Goal: Task Accomplishment & Management: Use online tool/utility

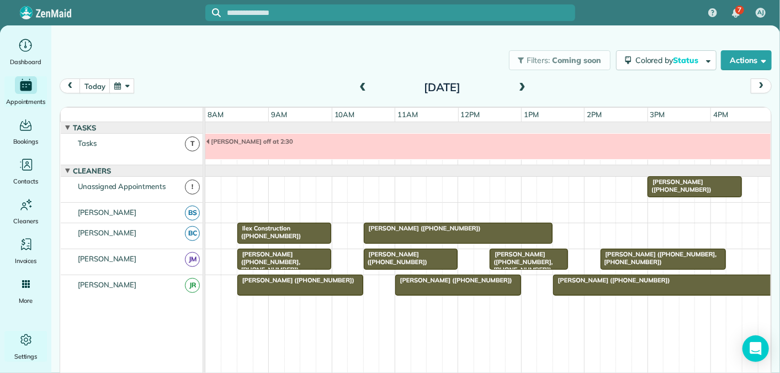
scroll to position [12, 0]
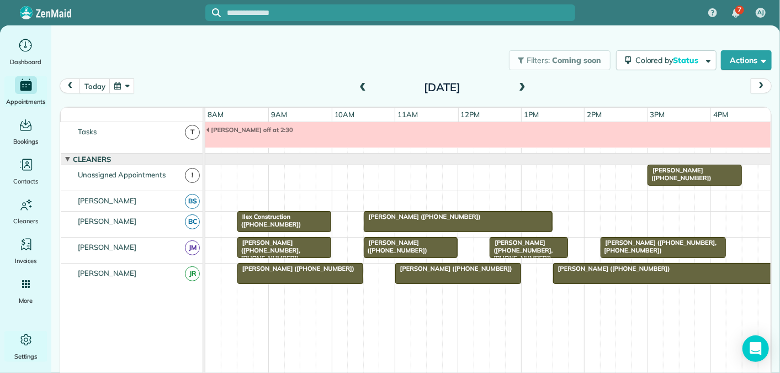
click at [522, 85] on span at bounding box center [522, 88] width 12 height 10
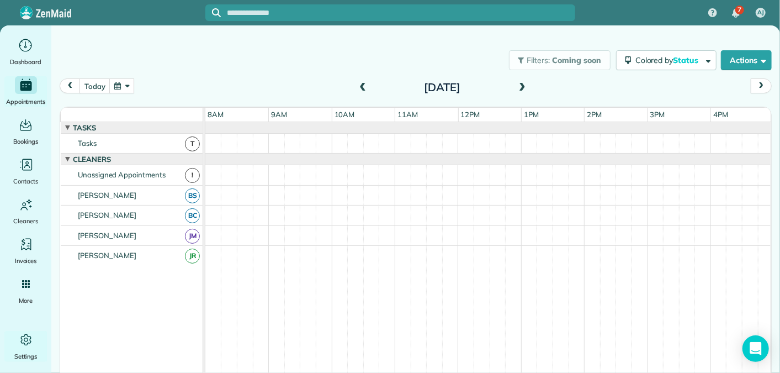
click at [522, 85] on span at bounding box center [522, 88] width 12 height 10
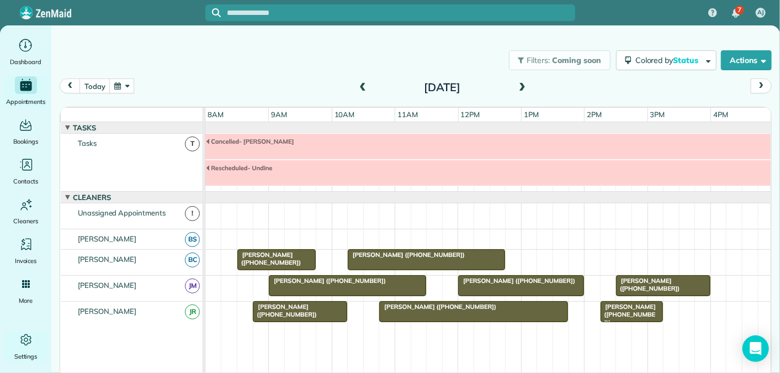
scroll to position [38, 0]
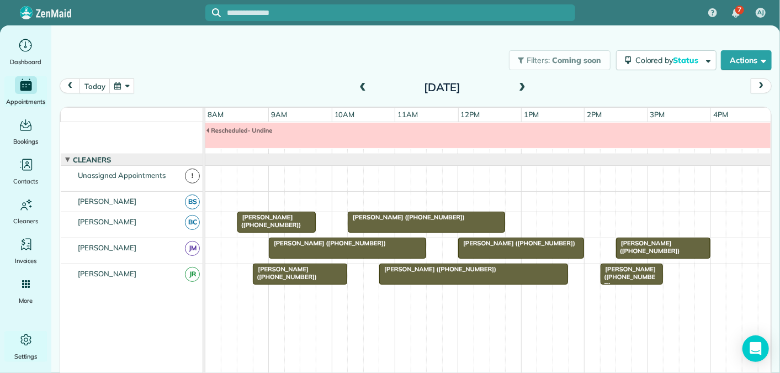
click at [522, 85] on span at bounding box center [522, 88] width 12 height 10
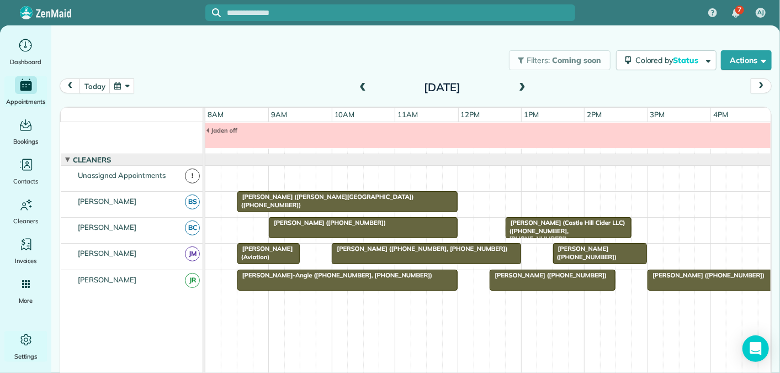
click at [364, 83] on span at bounding box center [362, 88] width 12 height 10
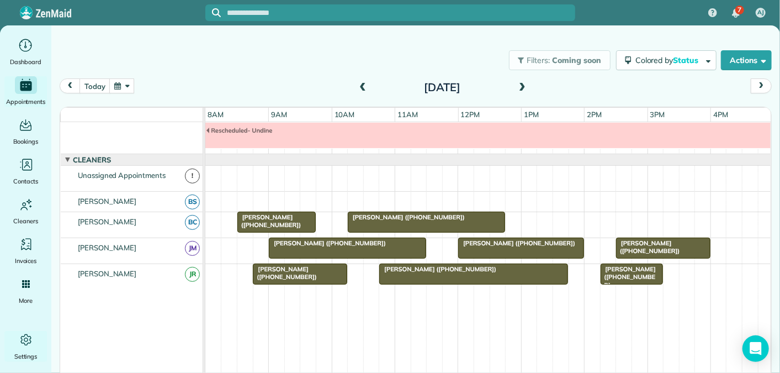
click at [524, 88] on span at bounding box center [522, 88] width 12 height 10
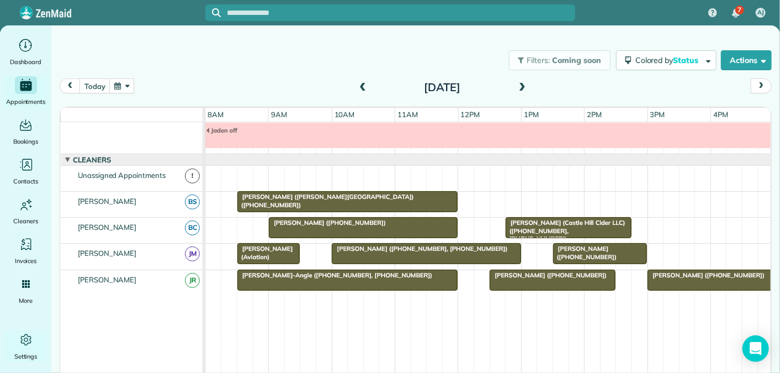
click at [524, 88] on span at bounding box center [522, 88] width 12 height 10
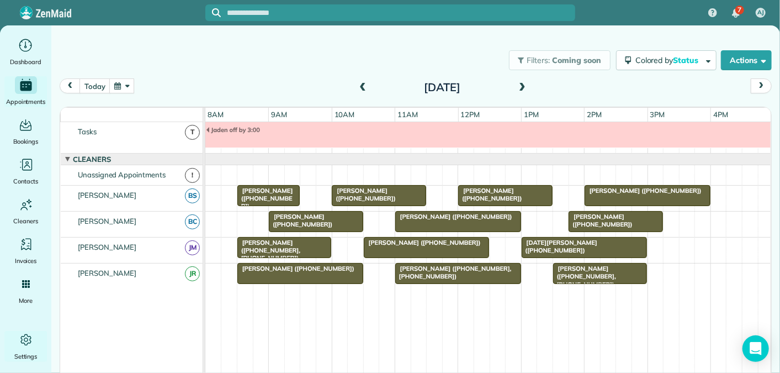
scroll to position [0, 0]
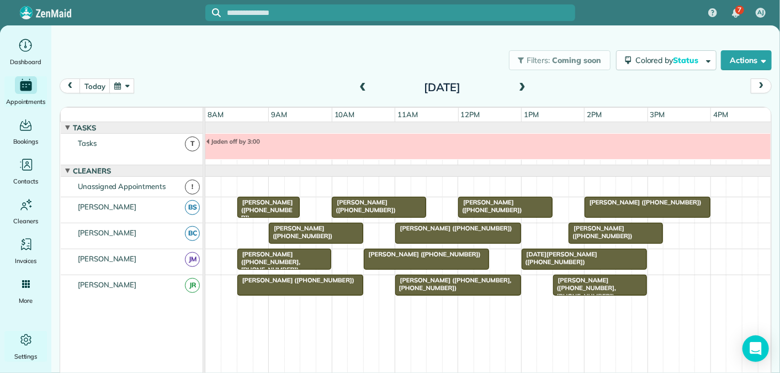
click at [523, 86] on span at bounding box center [522, 88] width 12 height 10
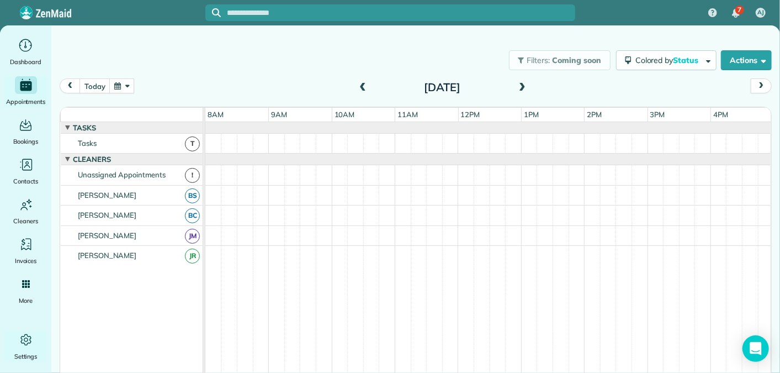
scroll to position [12, 0]
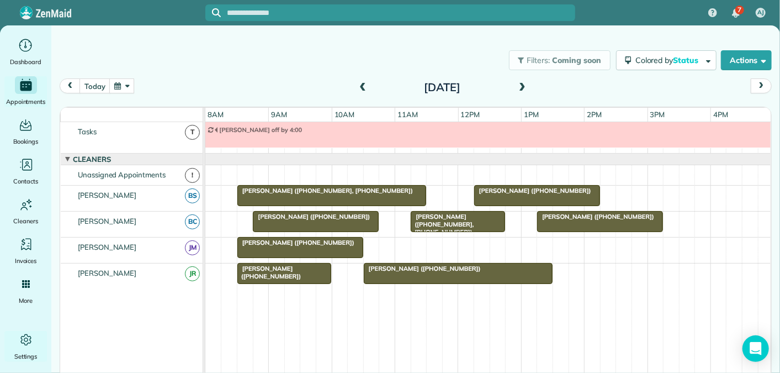
click at [365, 84] on span at bounding box center [362, 88] width 12 height 10
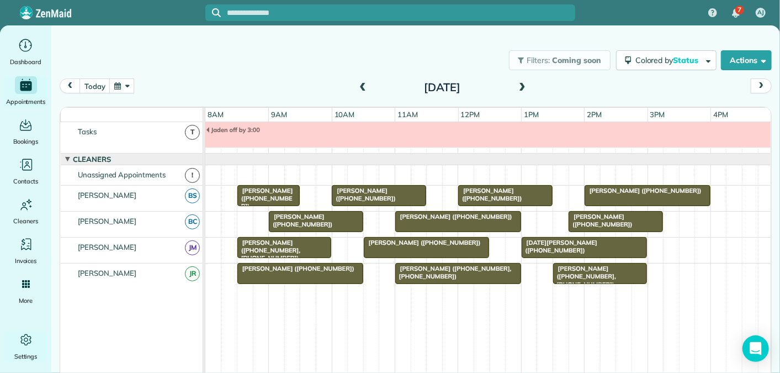
click at [359, 87] on span at bounding box center [362, 88] width 12 height 10
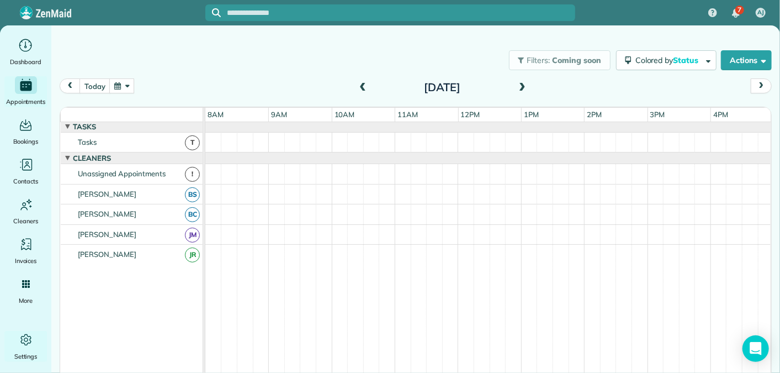
scroll to position [38, 0]
